Goal: Task Accomplishment & Management: Manage account settings

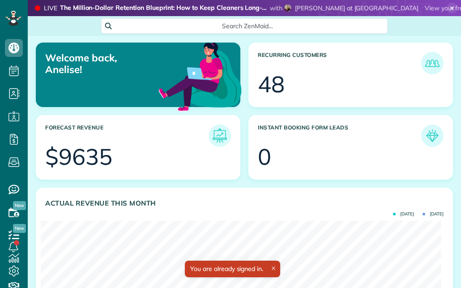
scroll to position [178, 400]
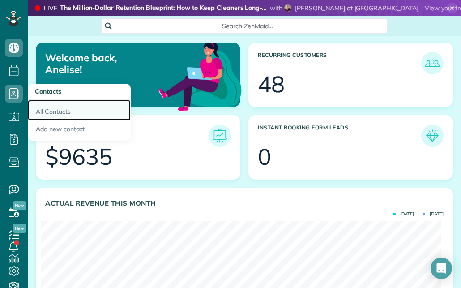
click at [38, 107] on link "All Contacts" at bounding box center [79, 110] width 103 height 21
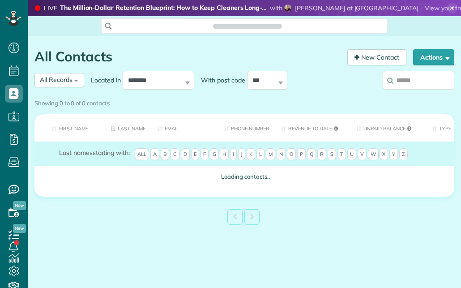
scroll to position [4, 4]
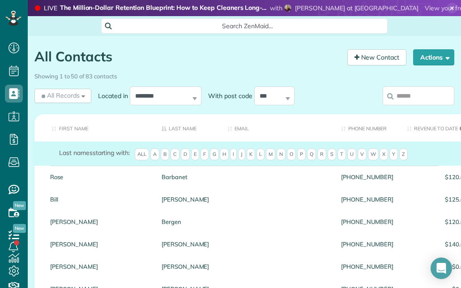
click at [178, 152] on span "C" at bounding box center [174, 154] width 9 height 13
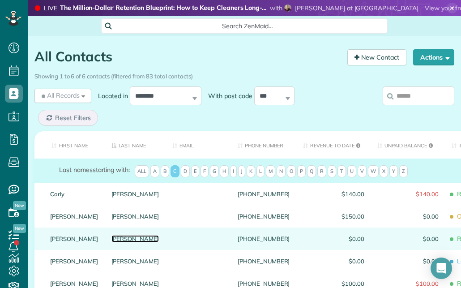
click at [111, 242] on link "Carner" at bounding box center [135, 238] width 48 height 6
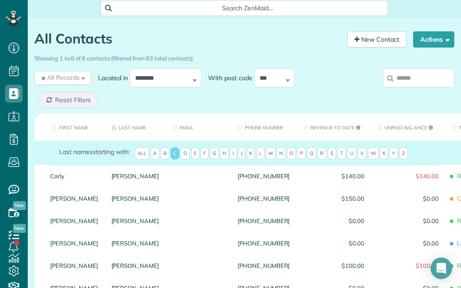
scroll to position [28, 0]
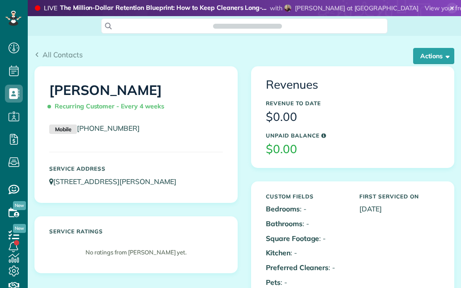
scroll to position [18, 0]
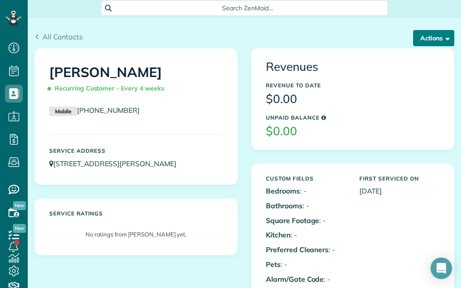
click at [424, 41] on button "Actions" at bounding box center [433, 38] width 41 height 16
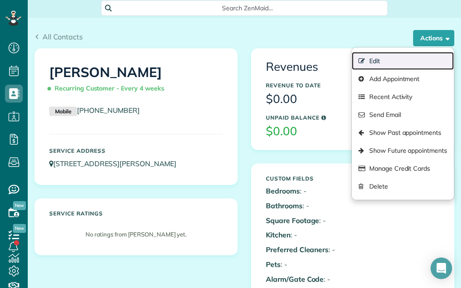
click at [377, 57] on link "Edit" at bounding box center [403, 61] width 102 height 18
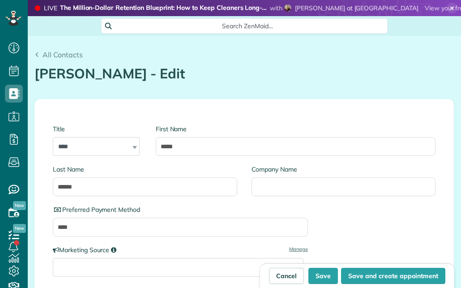
scroll to position [4, 4]
type input "**********"
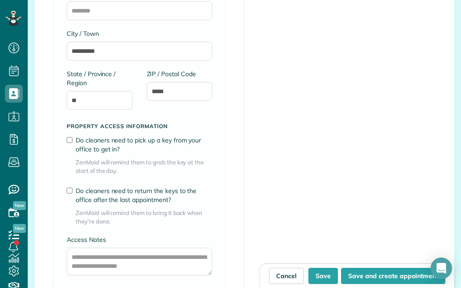
scroll to position [877, 0]
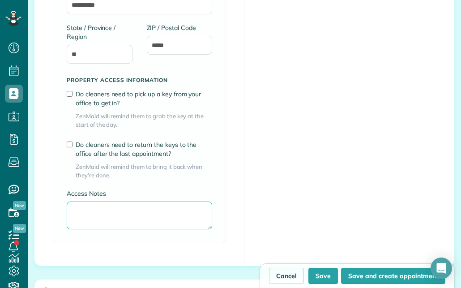
click at [106, 212] on textarea "Access Notes" at bounding box center [139, 215] width 145 height 28
type textarea "*********"
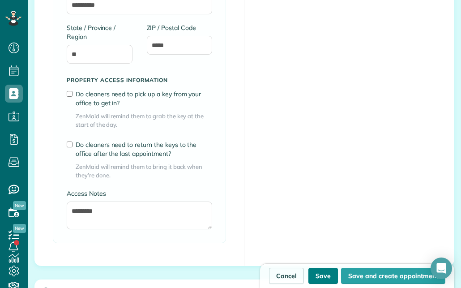
click at [315, 280] on button "Save" at bounding box center [323, 276] width 30 height 16
type input "**********"
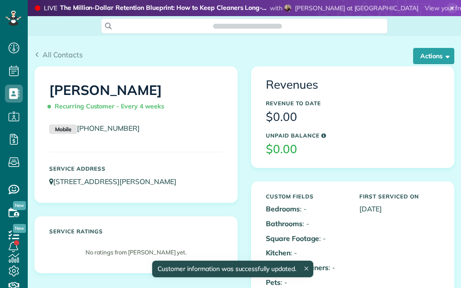
scroll to position [4, 4]
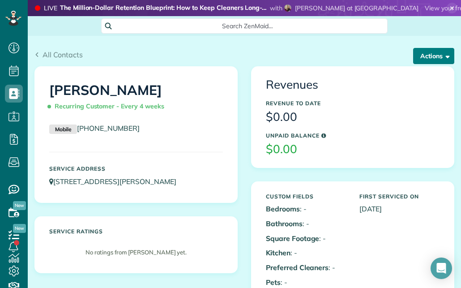
click at [442, 58] on span "button" at bounding box center [445, 55] width 7 height 7
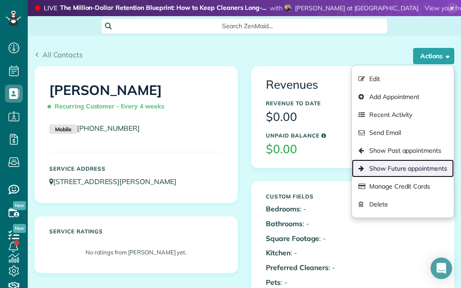
click at [412, 165] on link "Show Future appointments" at bounding box center [403, 168] width 102 height 18
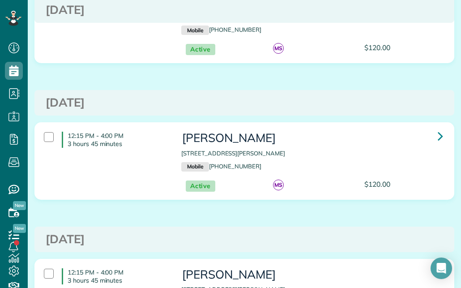
scroll to position [40, 0]
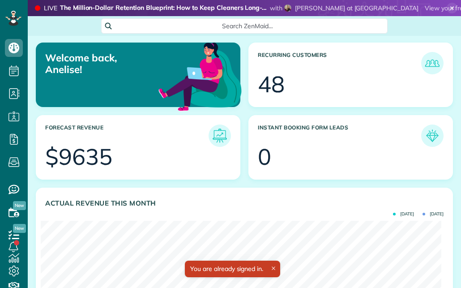
scroll to position [178, 400]
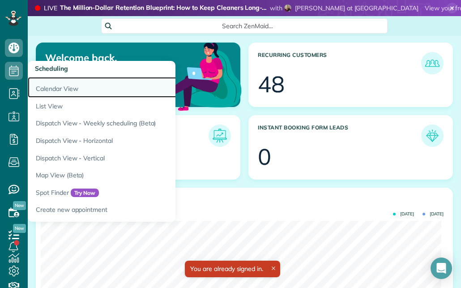
click at [42, 90] on link "Calendar View" at bounding box center [140, 87] width 224 height 21
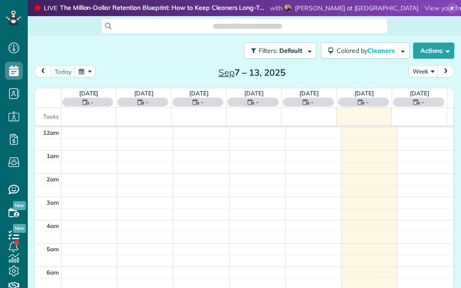
scroll to position [163, 0]
